Goal: Go to known website: Access a specific website the user already knows

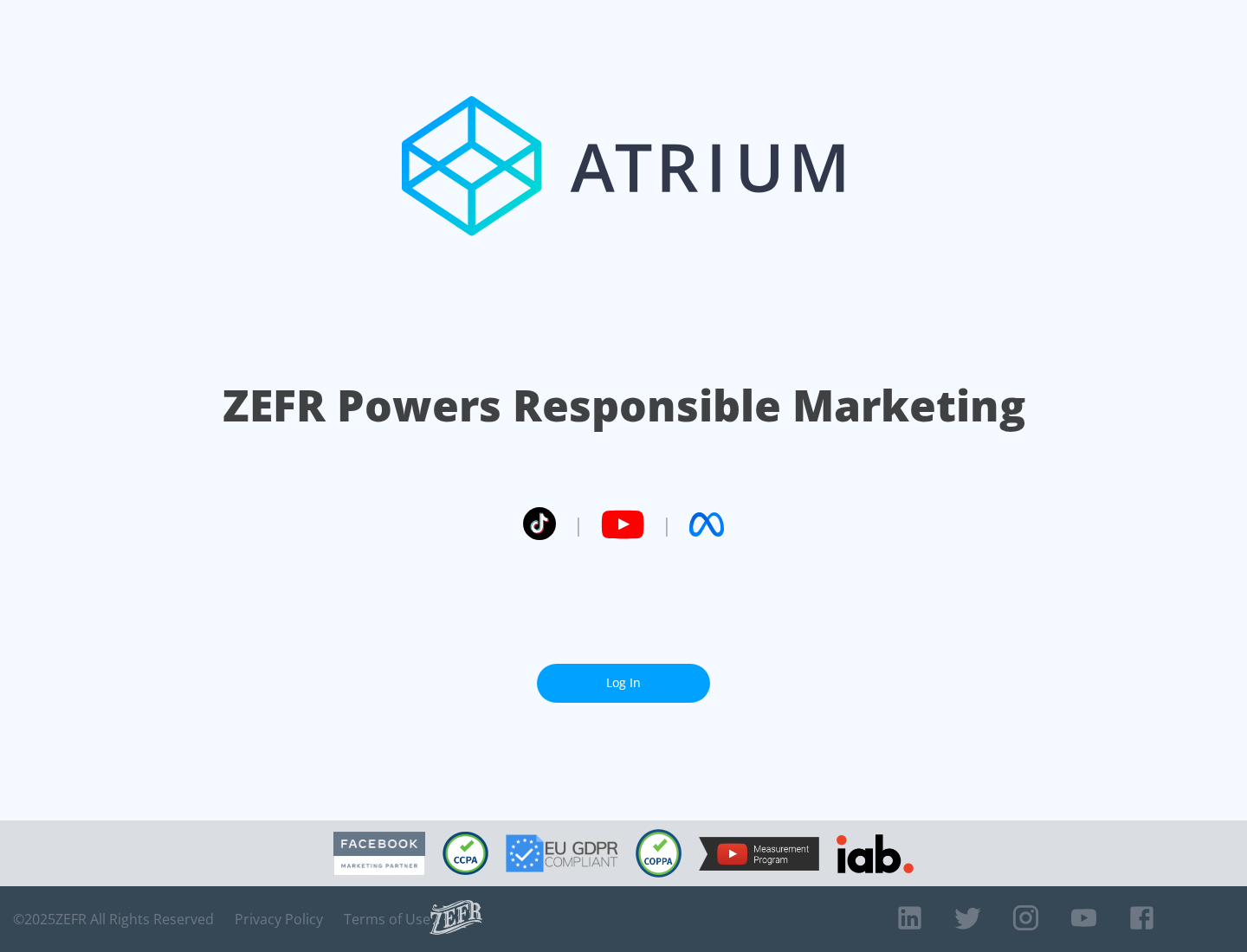
click at [624, 677] on link "Log In" at bounding box center [624, 683] width 174 height 39
